Goal: Task Accomplishment & Management: Manage account settings

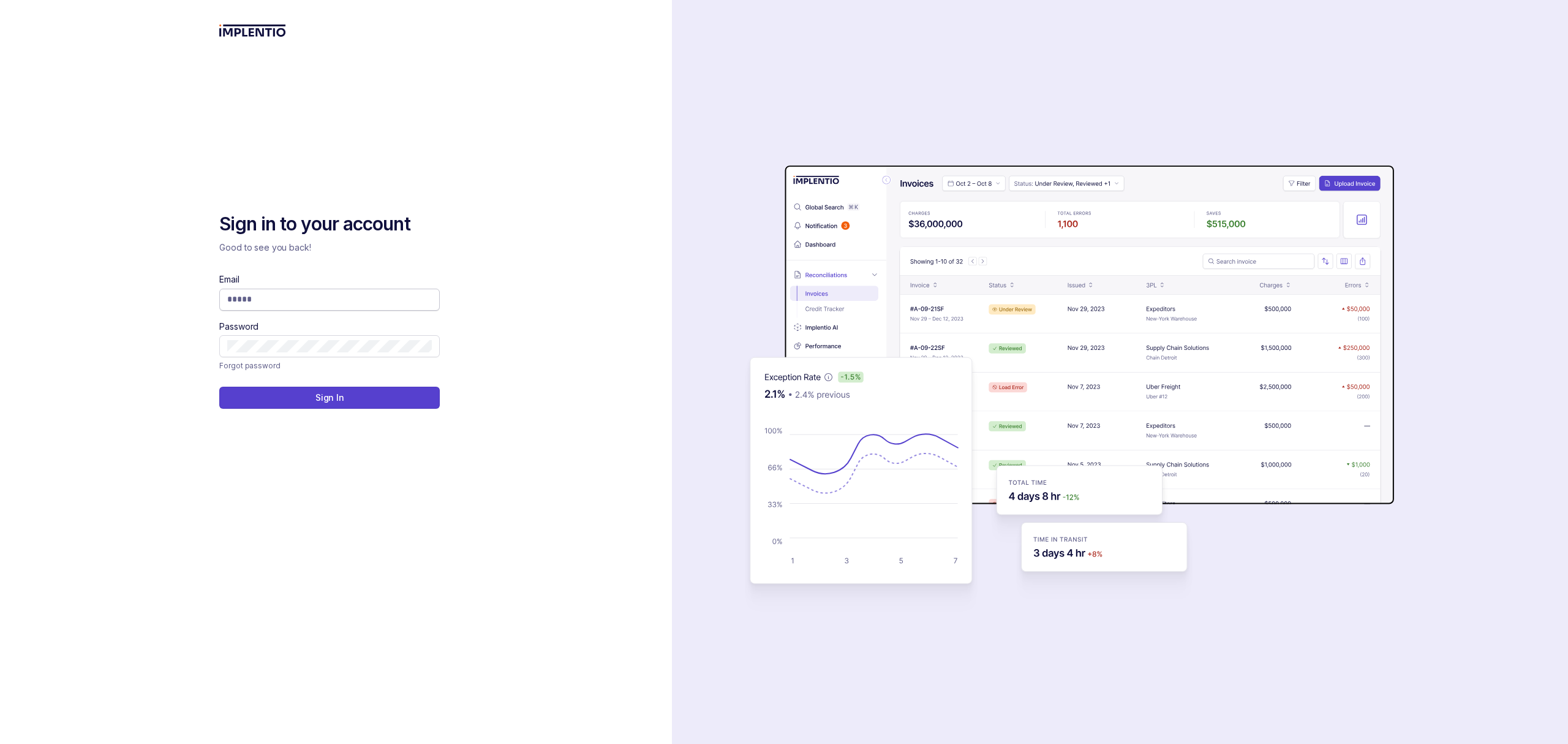
click at [240, 300] on input "Email" at bounding box center [329, 299] width 205 height 12
click at [322, 295] on input "Email" at bounding box center [329, 299] width 205 height 12
click at [337, 302] on input "Email" at bounding box center [329, 299] width 205 height 12
type input "**********"
